Goal: Transaction & Acquisition: Purchase product/service

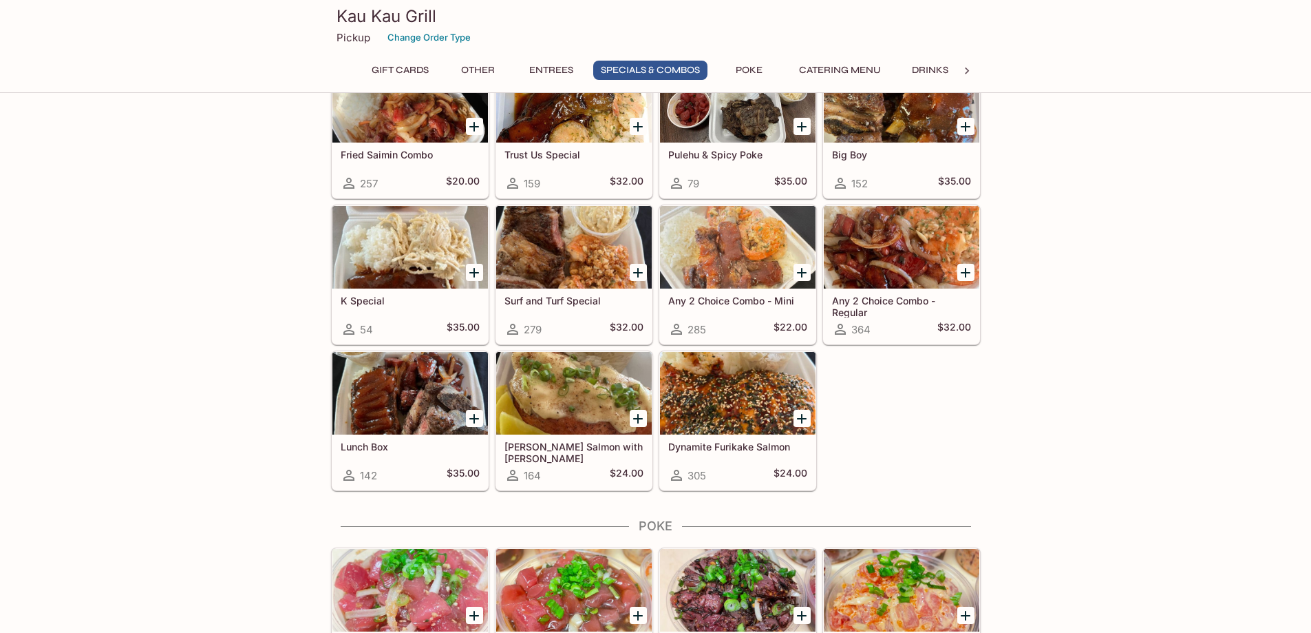
scroll to position [1551, 0]
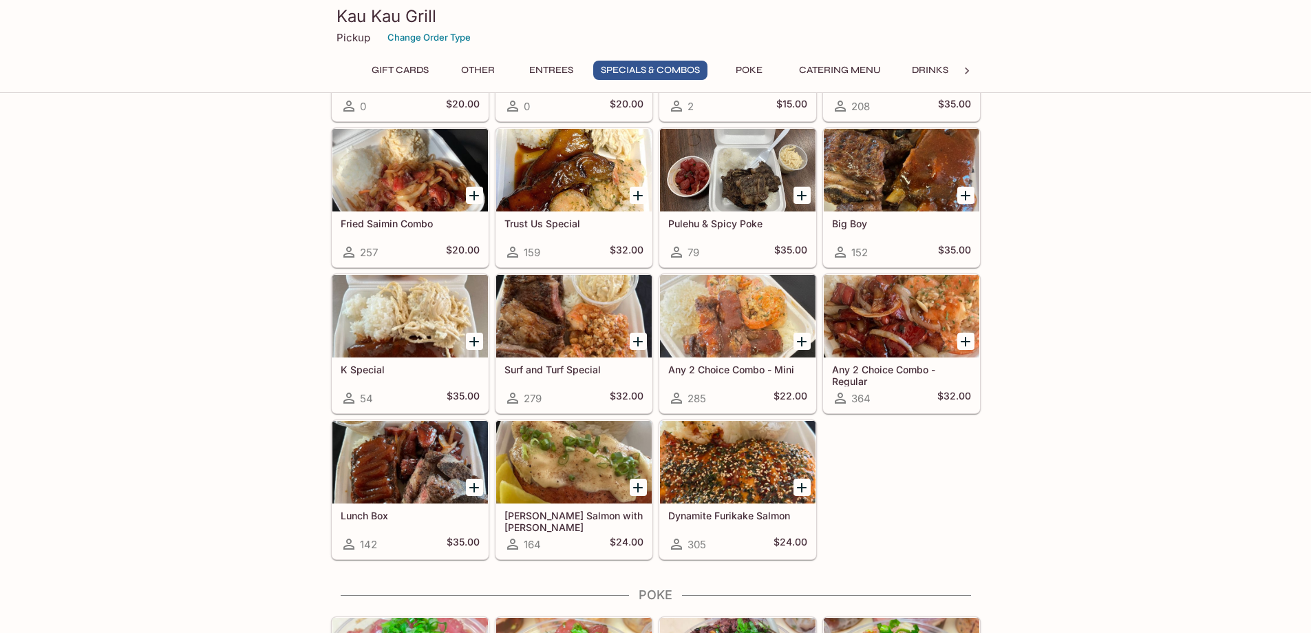
click at [728, 510] on h5 "Dynamite Furikake Salmon" at bounding box center [737, 515] width 139 height 12
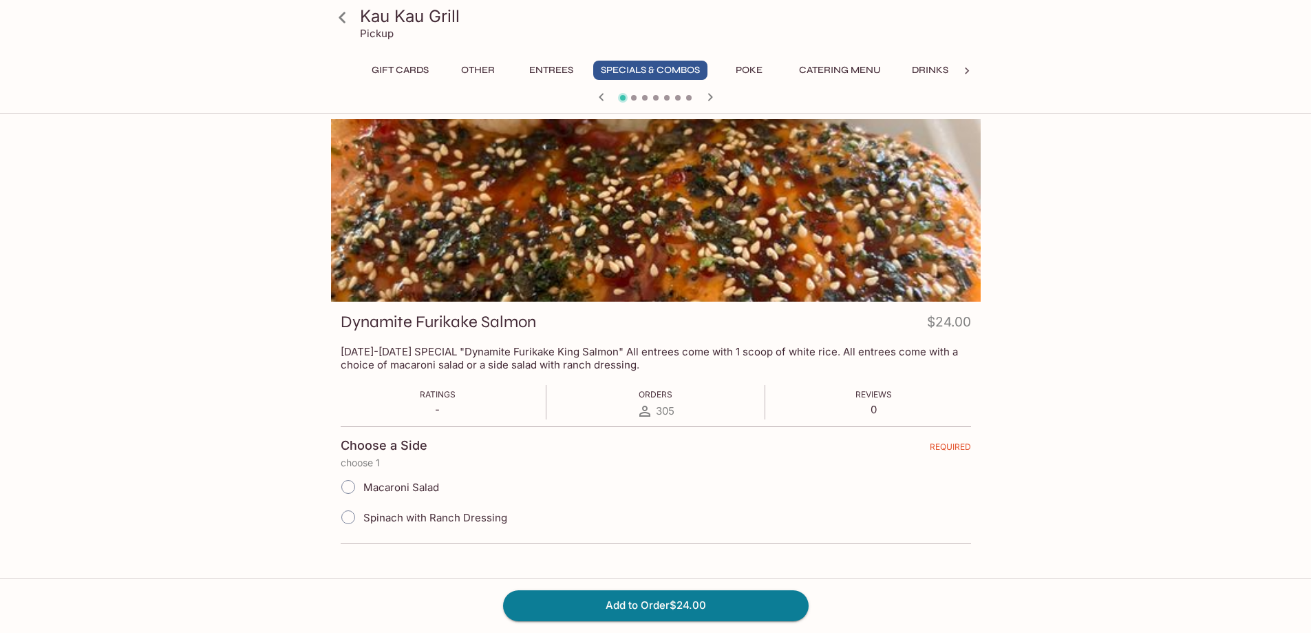
drag, startPoint x: 1213, startPoint y: 485, endPoint x: 1204, endPoint y: 478, distance: 11.7
click at [1213, 485] on div "Kau Kau Grill Pickup Gift Cards Other Entrees Specials & Combos Poke Catering M…" at bounding box center [655, 435] width 1311 height 633
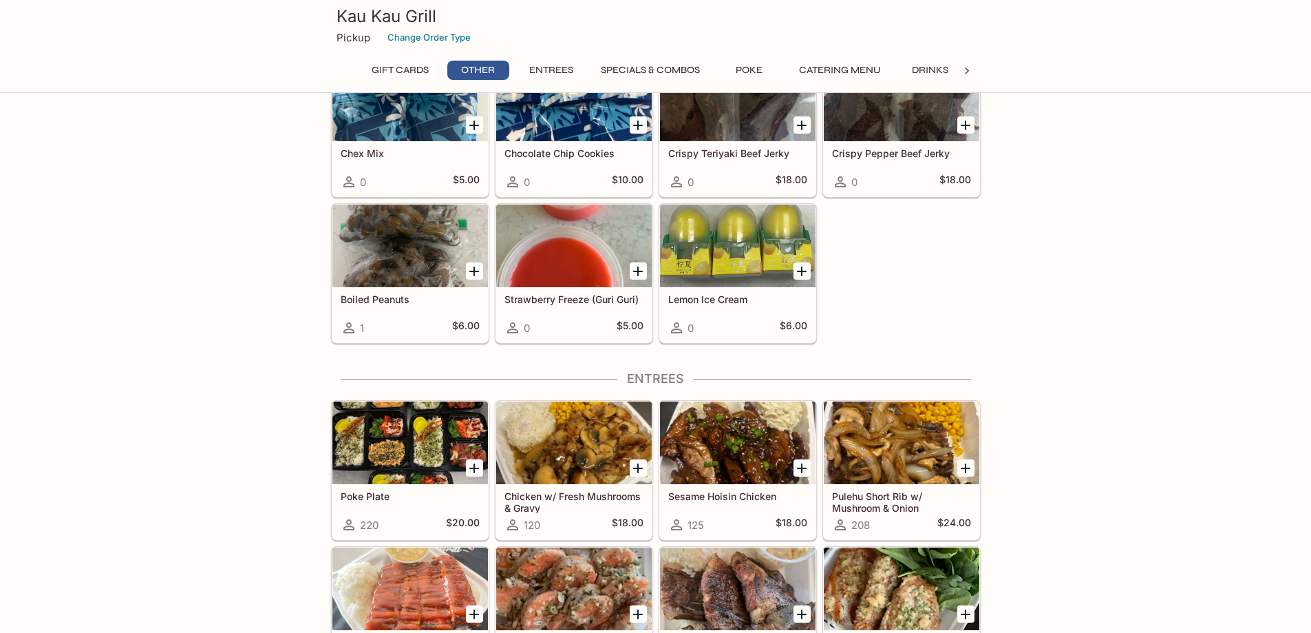
scroll to position [567, 0]
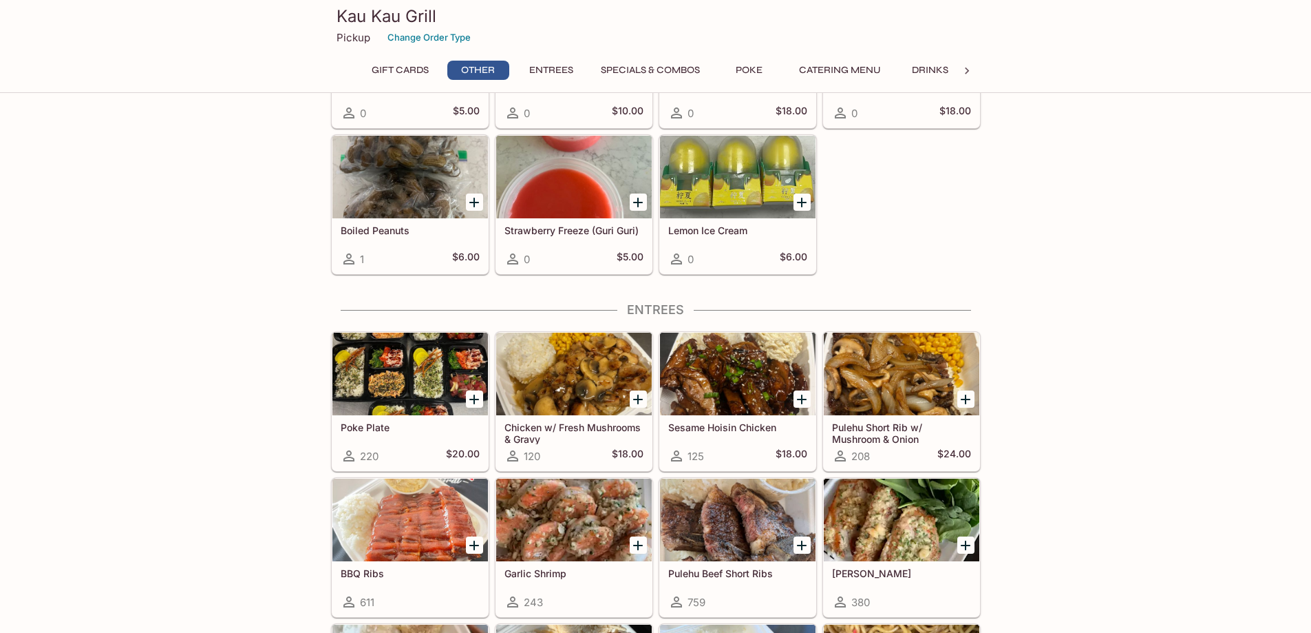
click at [394, 385] on div at bounding box center [410, 373] width 156 height 83
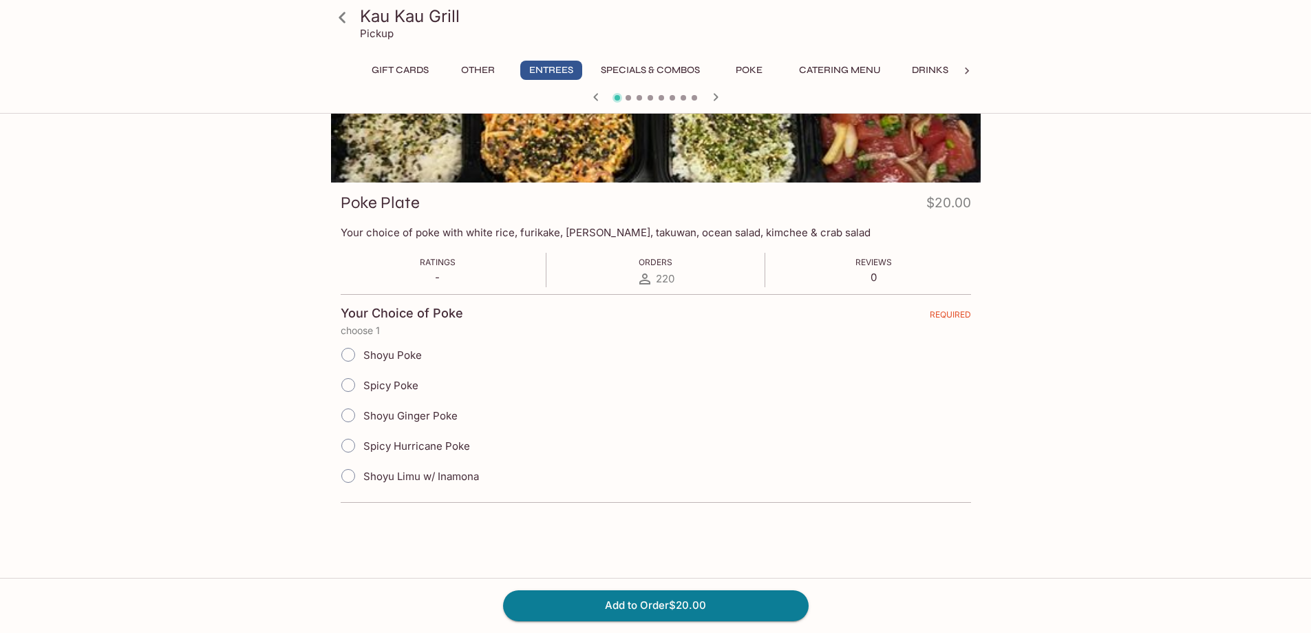
scroll to position [50, 0]
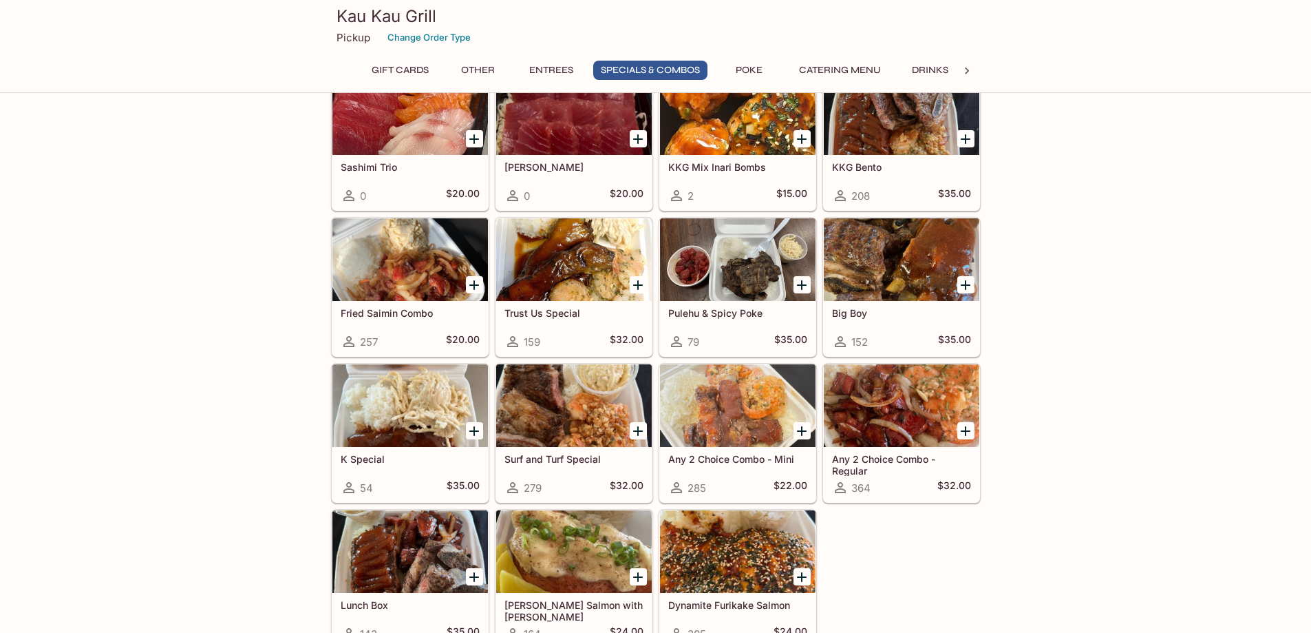
scroll to position [1530, 0]
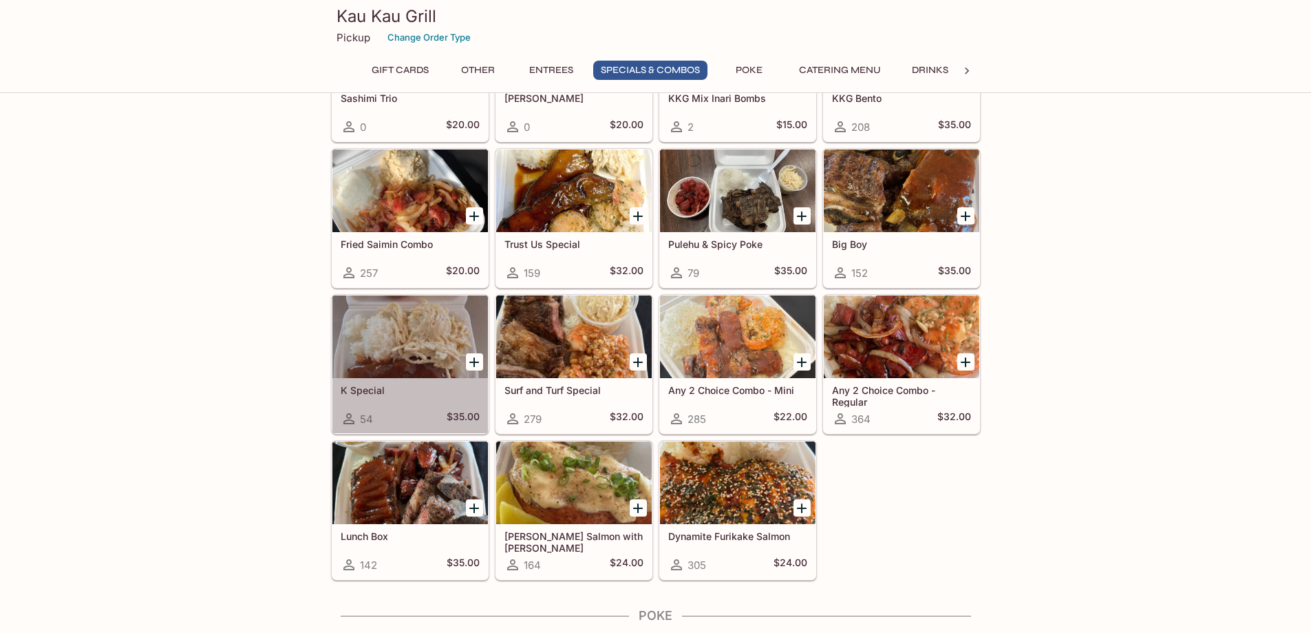
click at [416, 344] on div at bounding box center [410, 336] width 156 height 83
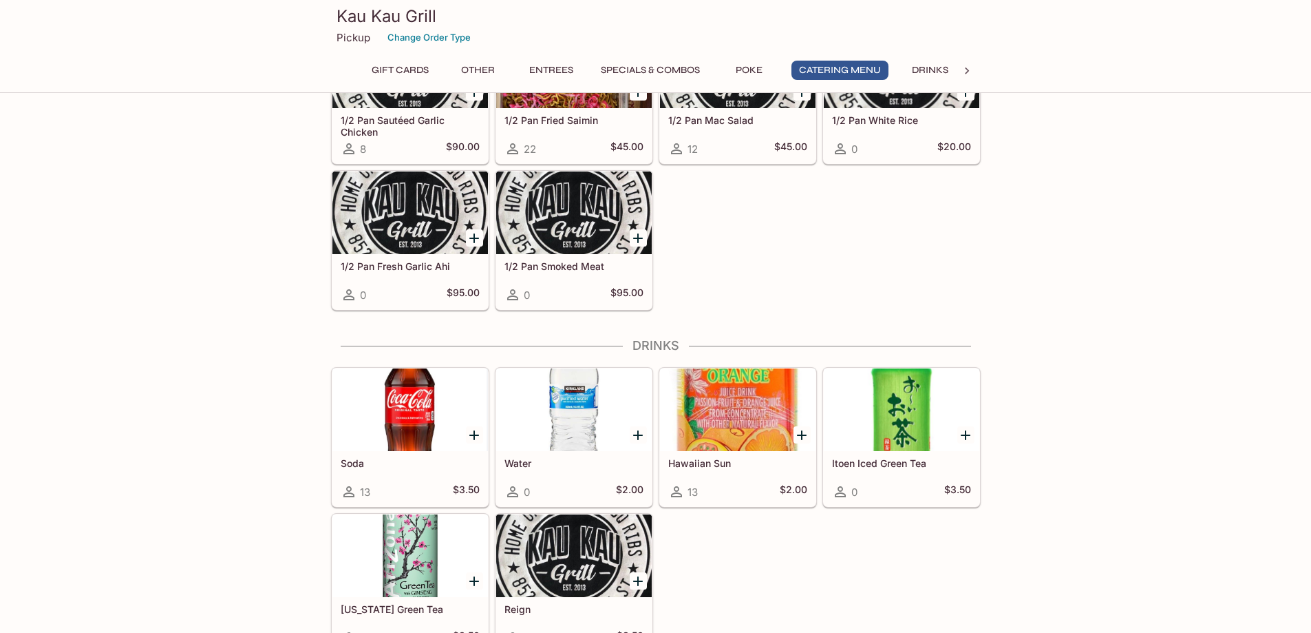
scroll to position [2652, 0]
